Goal: Transaction & Acquisition: Obtain resource

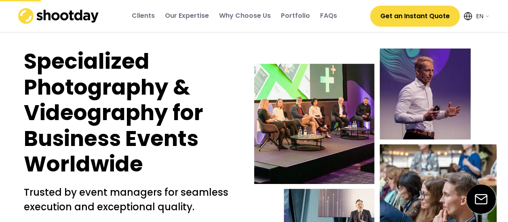
select select ""en""
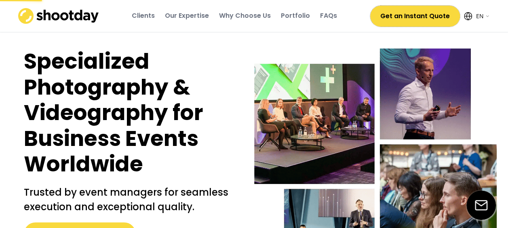
click at [412, 13] on button "Get an Instant Quote" at bounding box center [415, 16] width 90 height 21
